Goal: Task Accomplishment & Management: Manage account settings

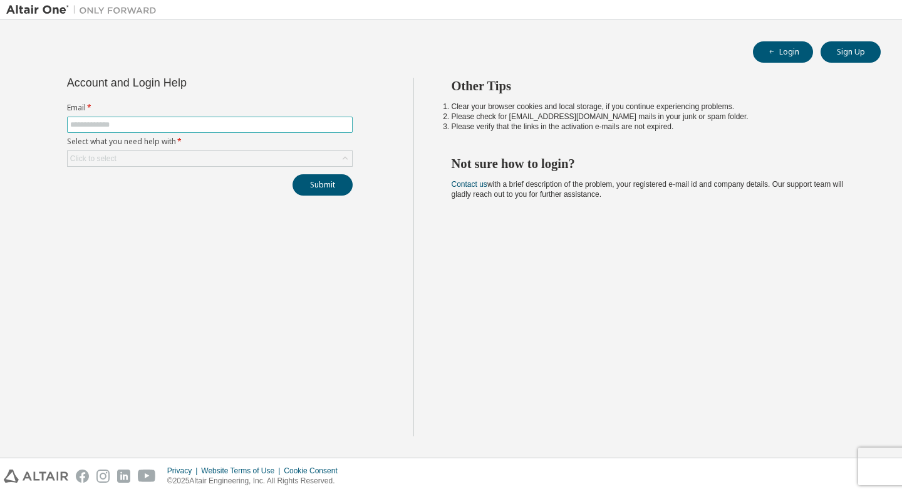
click at [276, 124] on input "text" at bounding box center [209, 125] width 279 height 10
type input "**********"
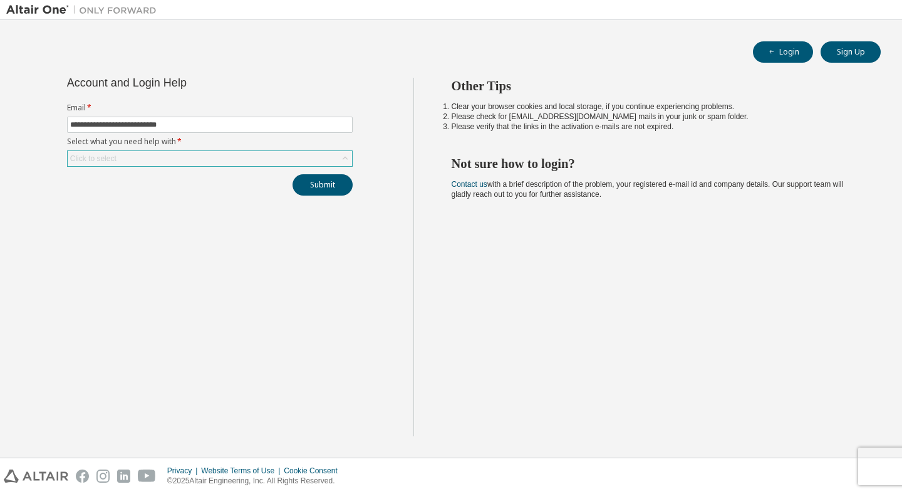
click at [117, 162] on div "Click to select" at bounding box center [93, 158] width 46 height 10
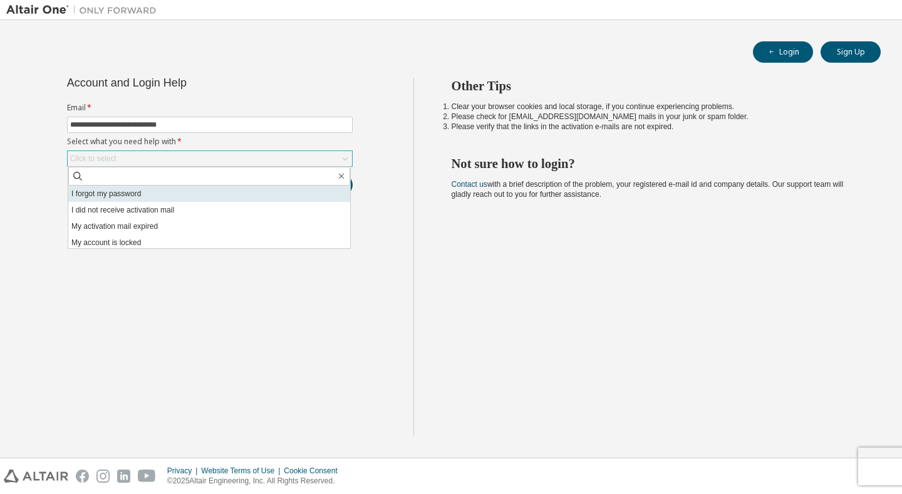
click at [137, 198] on li "I forgot my password" at bounding box center [209, 193] width 282 height 16
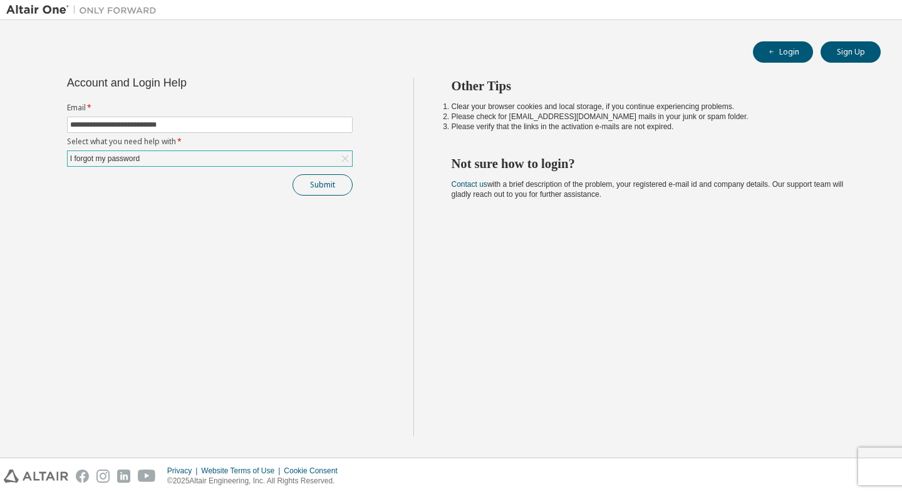
click at [321, 190] on button "Submit" at bounding box center [323, 184] width 60 height 21
click at [335, 185] on button "Submit" at bounding box center [323, 184] width 60 height 21
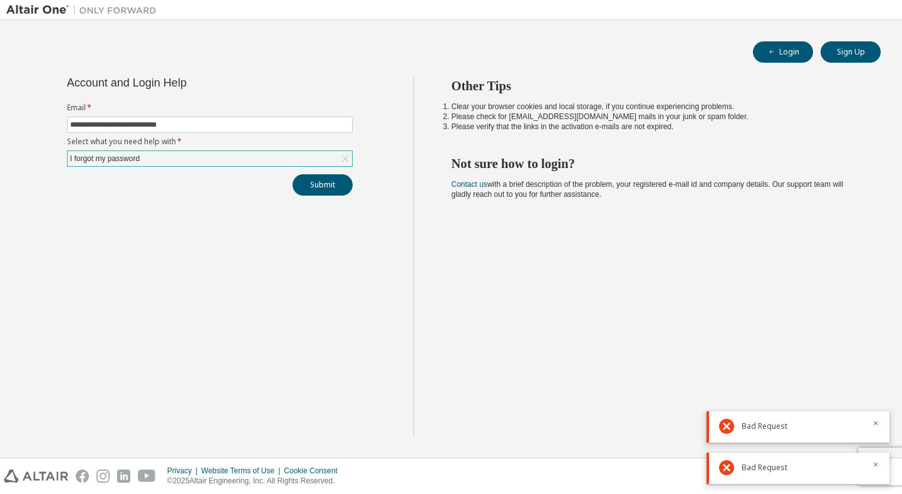
click at [727, 429] on icon at bounding box center [726, 425] width 15 height 15
click at [727, 475] on div "Bad Request" at bounding box center [798, 467] width 183 height 31
click at [873, 420] on icon "button" at bounding box center [876, 423] width 8 height 8
click at [873, 450] on icon "button" at bounding box center [876, 454] width 8 height 8
click at [876, 462] on icon "button" at bounding box center [876, 464] width 8 height 8
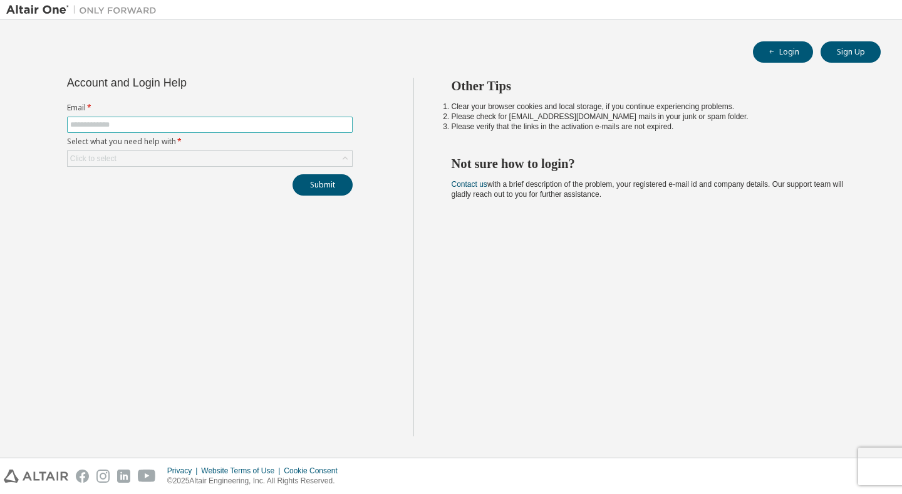
click at [116, 120] on input "text" at bounding box center [209, 125] width 279 height 10
type input "**********"
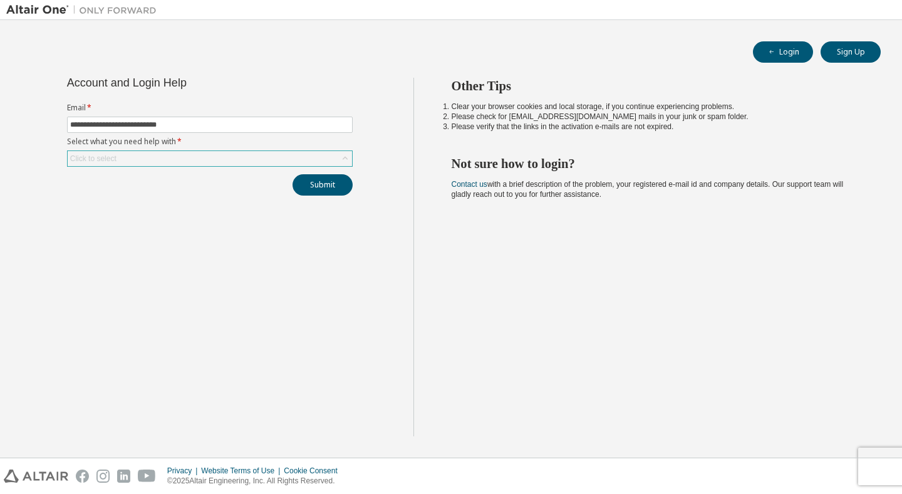
click at [126, 156] on div "Click to select" at bounding box center [210, 158] width 284 height 15
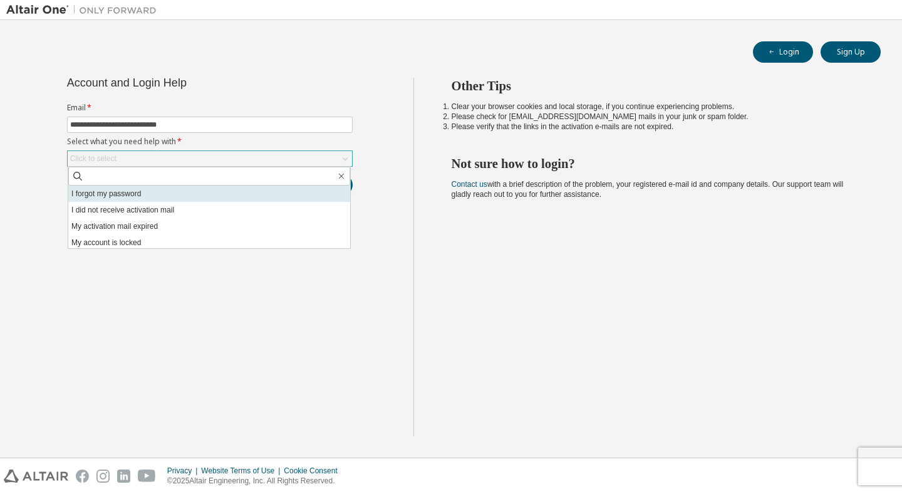
click at [110, 191] on li "I forgot my password" at bounding box center [209, 193] width 282 height 16
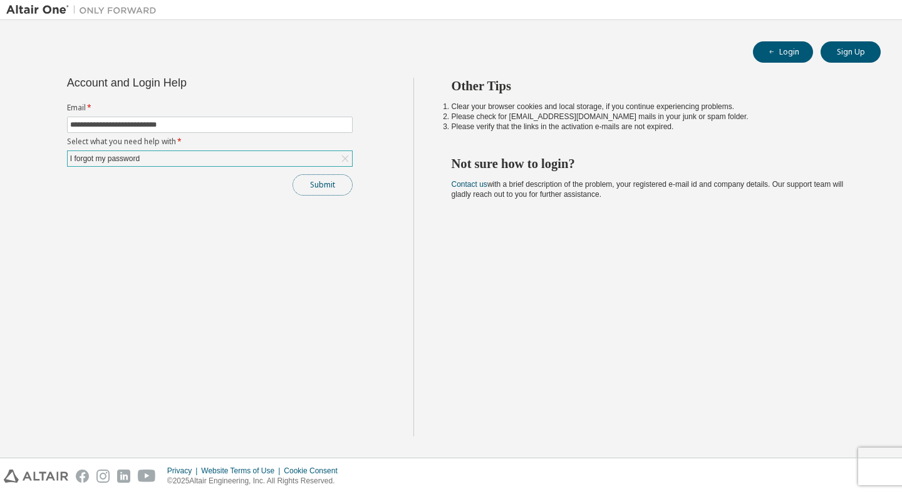
click at [336, 181] on button "Submit" at bounding box center [323, 184] width 60 height 21
click at [877, 466] on icon "button" at bounding box center [876, 464] width 8 height 8
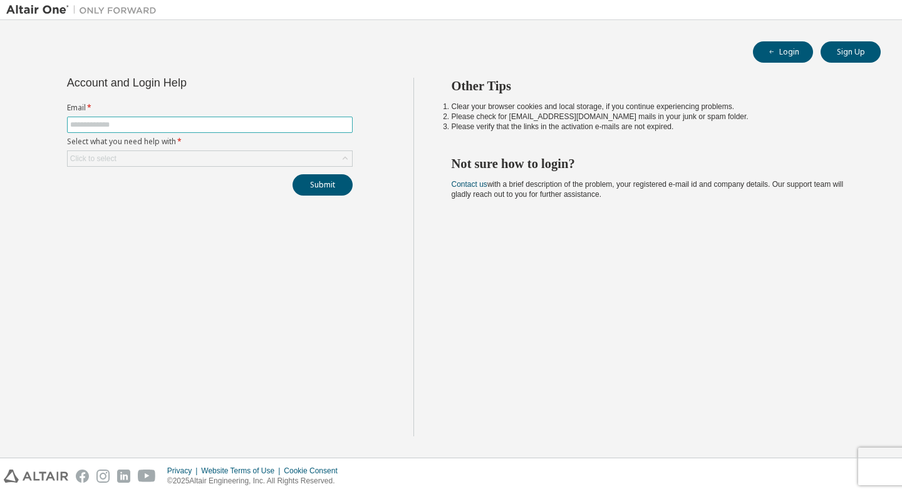
click at [134, 118] on span at bounding box center [210, 125] width 286 height 16
click at [108, 124] on input "text" at bounding box center [209, 125] width 279 height 10
type input "**********"
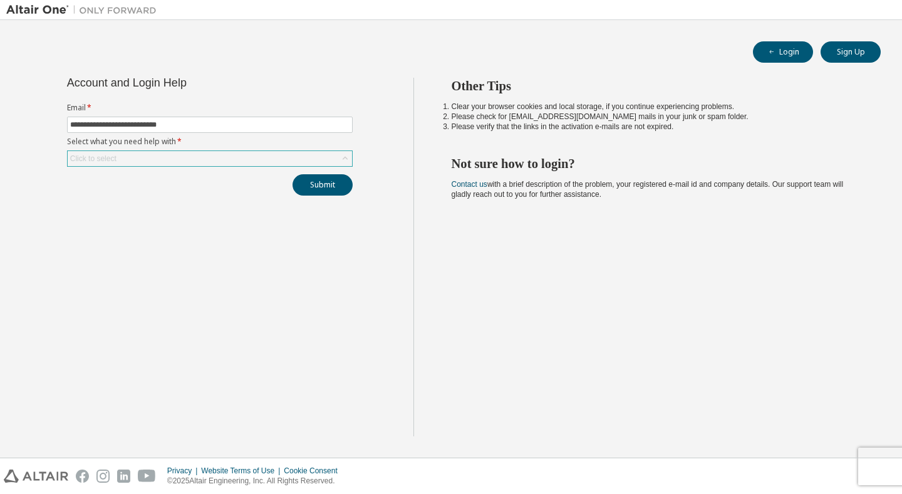
click at [203, 165] on div "Click to select" at bounding box center [210, 158] width 284 height 15
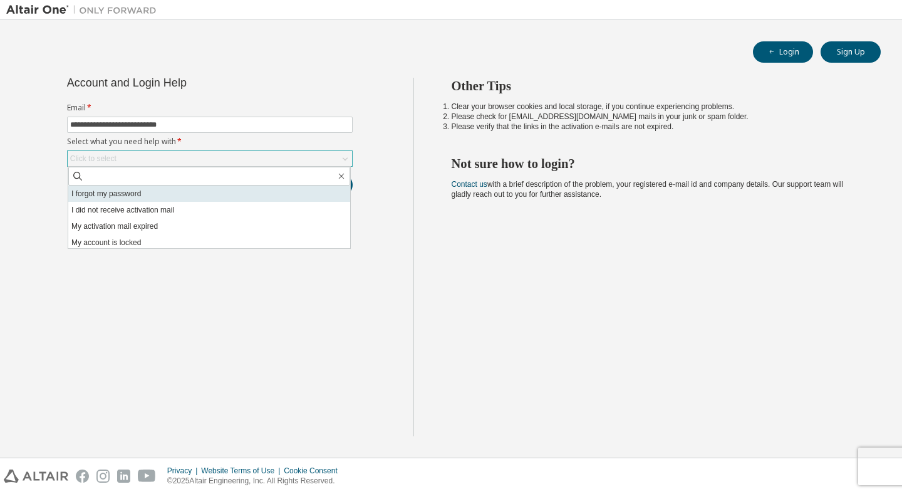
click at [143, 195] on li "I forgot my password" at bounding box center [209, 193] width 282 height 16
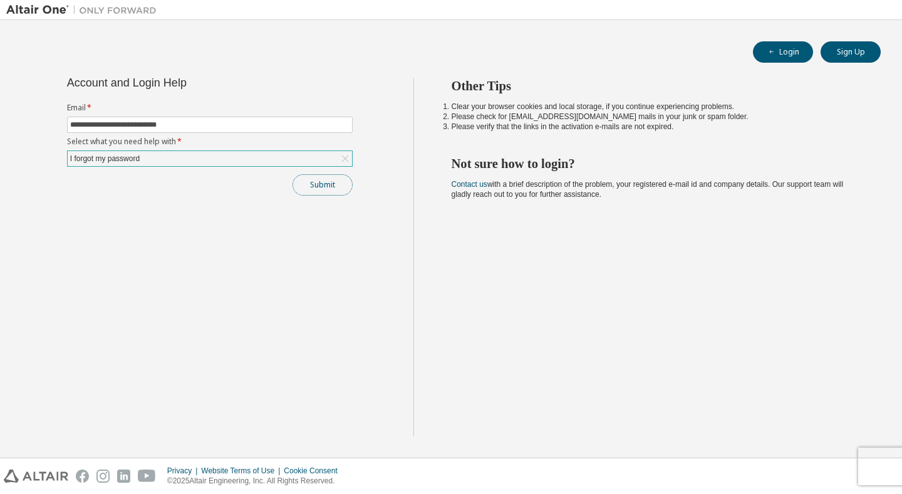
click at [335, 179] on button "Submit" at bounding box center [323, 184] width 60 height 21
click at [878, 465] on icon "button" at bounding box center [876, 464] width 8 height 8
click at [788, 44] on button "Login" at bounding box center [783, 51] width 60 height 21
